Goal: Navigation & Orientation: Find specific page/section

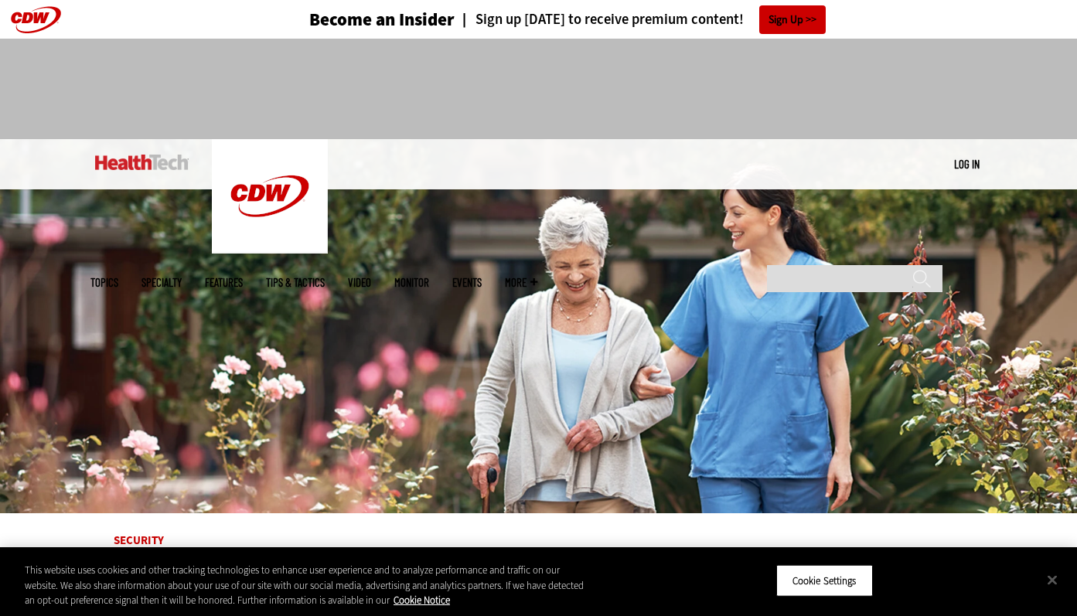
click at [243, 277] on link "Features" at bounding box center [224, 283] width 38 height 12
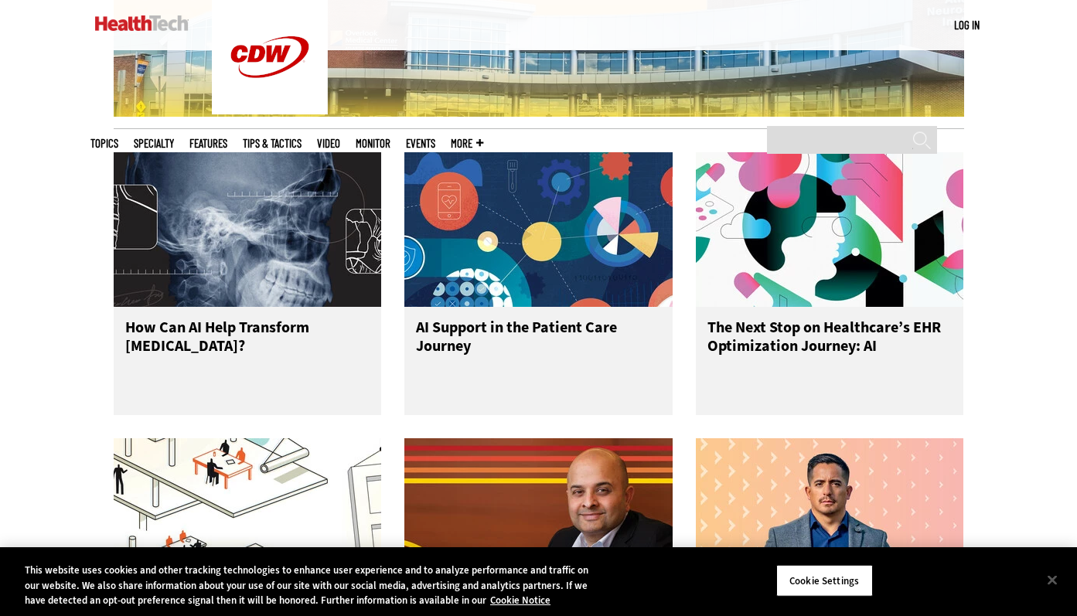
scroll to position [1866, 0]
